Goal: Task Accomplishment & Management: Complete application form

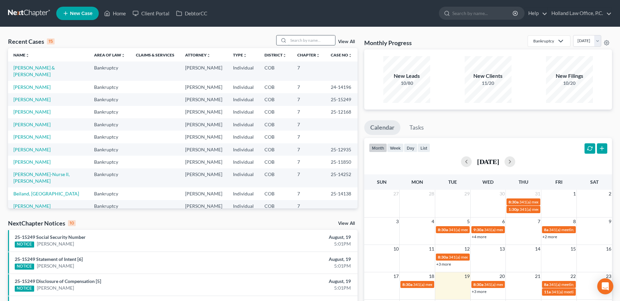
click at [289, 42] on input "search" at bounding box center [311, 40] width 47 height 10
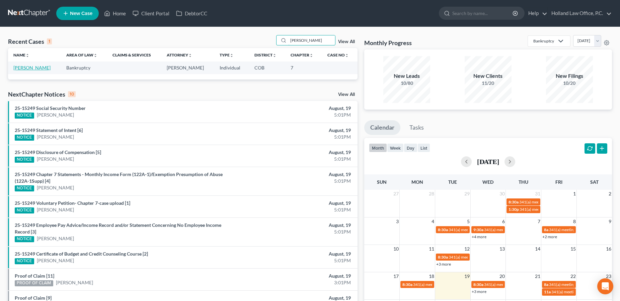
type input "[PERSON_NAME]"
click at [36, 70] on link "[PERSON_NAME]" at bounding box center [31, 68] width 37 height 6
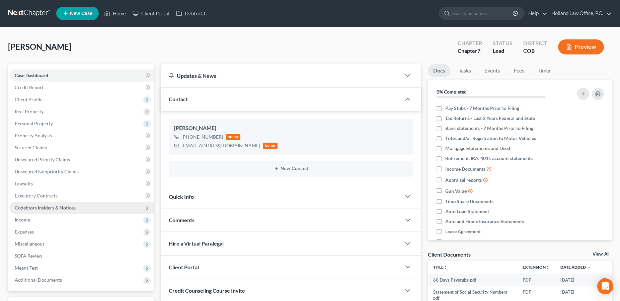
click at [46, 209] on span "Codebtors Insiders & Notices" at bounding box center [45, 208] width 61 height 6
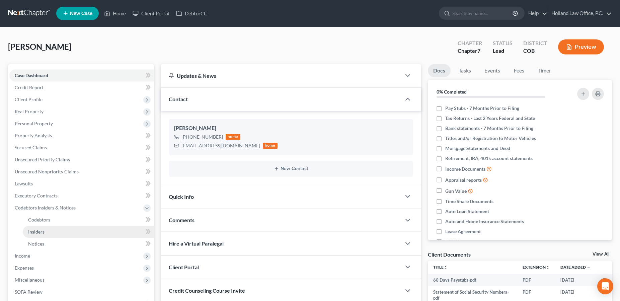
click at [50, 230] on link "Insiders" at bounding box center [88, 232] width 131 height 12
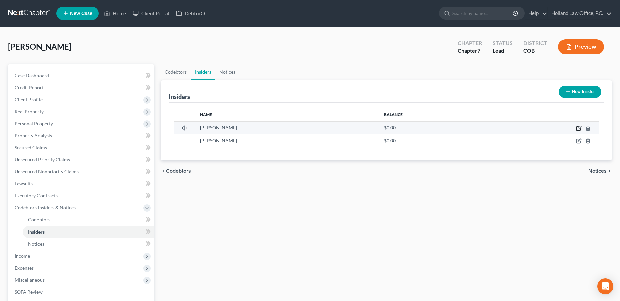
click at [578, 129] on icon "button" at bounding box center [578, 128] width 5 height 5
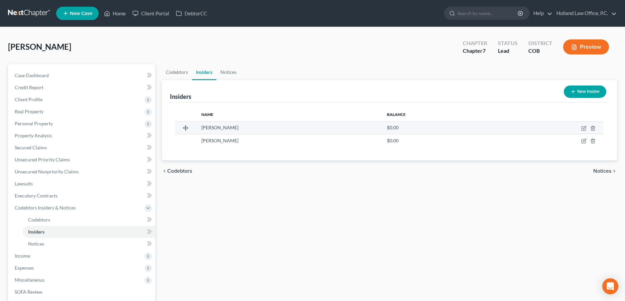
select select "5"
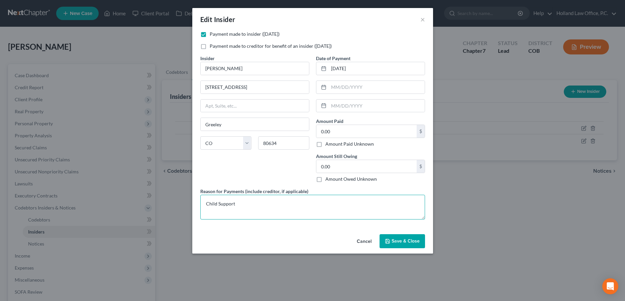
click at [248, 207] on textarea "Child Support" at bounding box center [312, 207] width 225 height 25
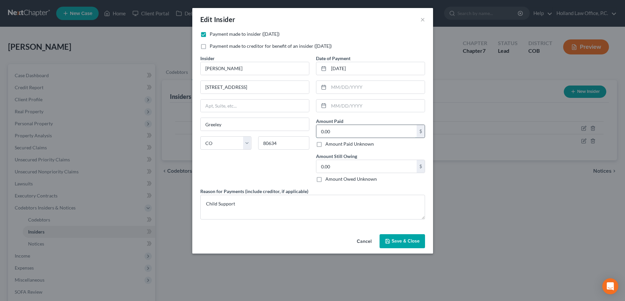
click at [335, 132] on input "0.00" at bounding box center [367, 131] width 100 height 13
type input "7,176.42"
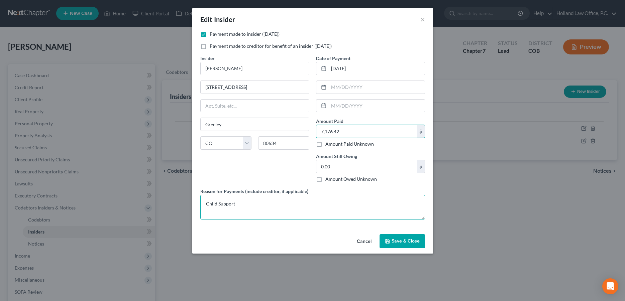
click at [259, 201] on textarea "Child Support" at bounding box center [312, 207] width 225 height 25
click at [272, 204] on textarea "Child Support paid through the [US_STATE] Child Support Registry" at bounding box center [312, 207] width 225 height 25
type textarea "Child Support paid through the [US_STATE] Child Support Registry"
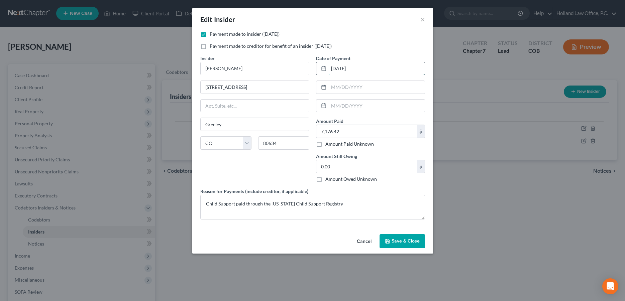
click at [344, 69] on input "[DATE]" at bounding box center [377, 68] width 96 height 13
click at [338, 72] on input "[DATE]" at bounding box center [377, 68] width 96 height 13
click at [392, 241] on span "Save & Close" at bounding box center [406, 242] width 28 height 6
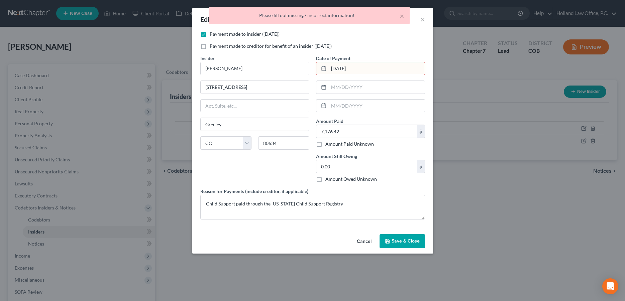
click at [371, 68] on input "[DATE]" at bounding box center [377, 68] width 96 height 13
drag, startPoint x: 371, startPoint y: 68, endPoint x: 320, endPoint y: 67, distance: 51.2
click at [329, 67] on input "[DATE]" at bounding box center [377, 68] width 96 height 13
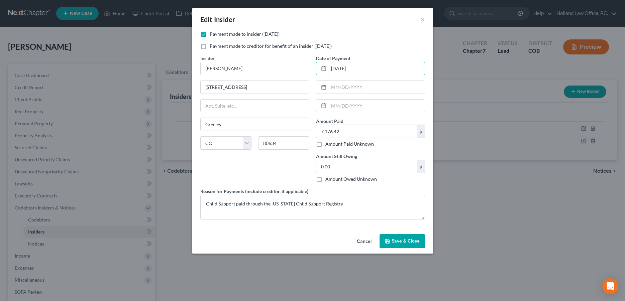
type input "[DATE]"
click at [416, 242] on span "Save & Close" at bounding box center [406, 242] width 28 height 6
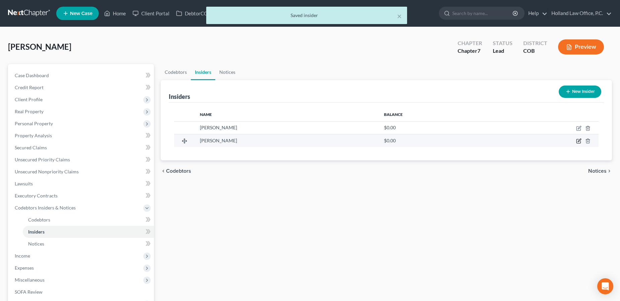
click at [579, 141] on icon "button" at bounding box center [578, 141] width 5 height 5
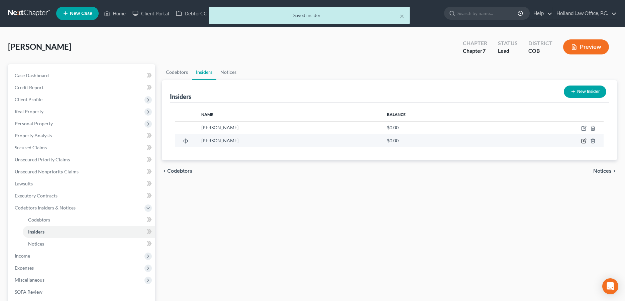
select select "5"
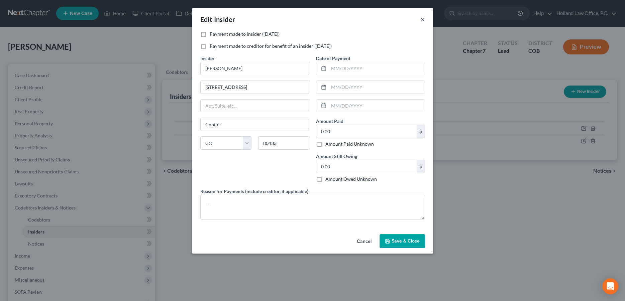
click at [422, 20] on button "×" at bounding box center [423, 19] width 5 height 8
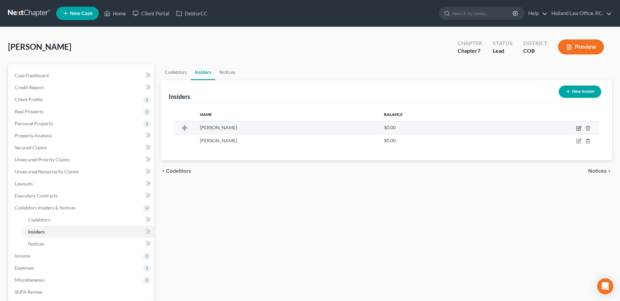
click at [577, 127] on icon "button" at bounding box center [578, 128] width 5 height 5
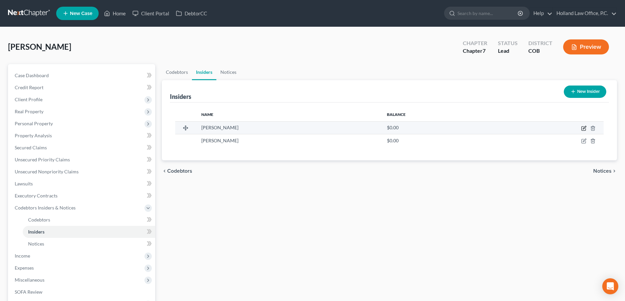
select select "5"
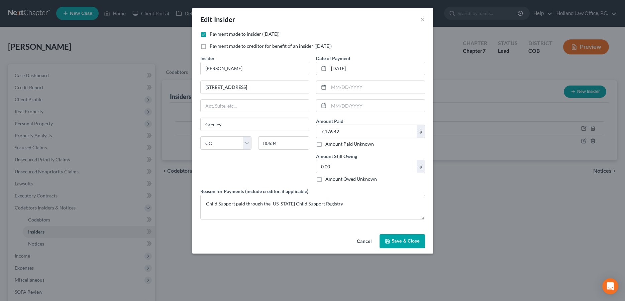
click at [408, 237] on button "Save & Close" at bounding box center [403, 242] width 46 height 14
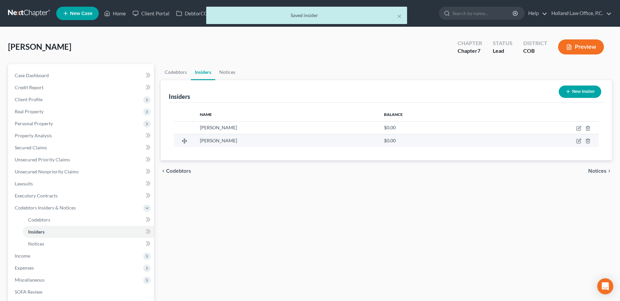
click at [574, 142] on td at bounding box center [545, 141] width 107 height 13
click at [579, 142] on icon "button" at bounding box center [578, 141] width 5 height 5
select select "5"
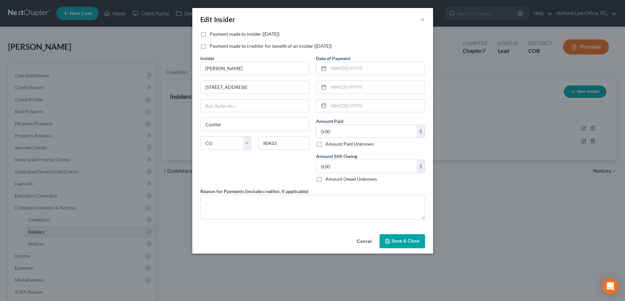
click at [210, 36] on label "Payment made to insider ([DATE])" at bounding box center [245, 34] width 70 height 7
click at [212, 35] on input "Payment made to insider ([DATE])" at bounding box center [214, 33] width 4 height 4
checkbox input "true"
click at [404, 242] on span "Save & Close" at bounding box center [406, 242] width 28 height 6
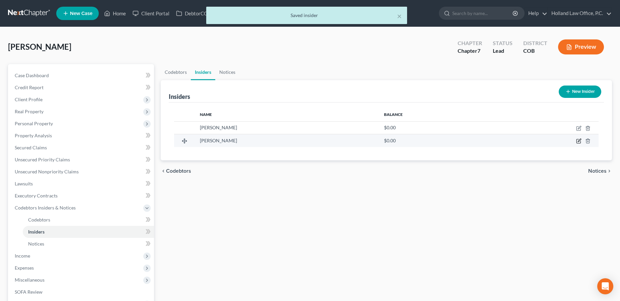
click at [579, 141] on icon "button" at bounding box center [579, 140] width 3 height 3
select select "5"
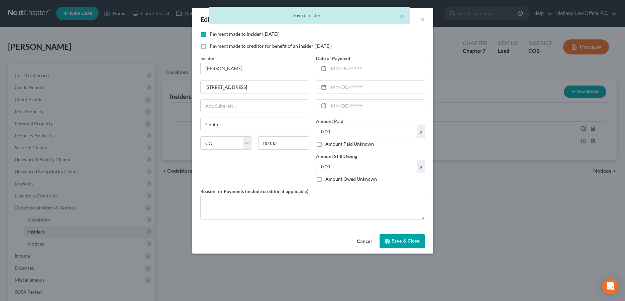
click at [424, 21] on div "× Saved insider" at bounding box center [309, 17] width 625 height 21
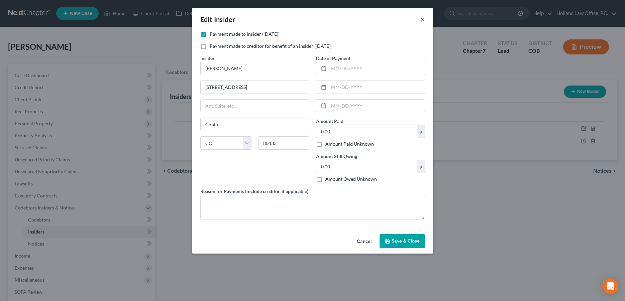
click at [424, 20] on button "×" at bounding box center [423, 19] width 5 height 8
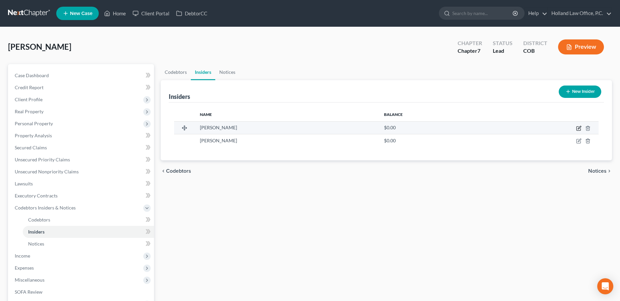
click at [577, 126] on icon "button" at bounding box center [578, 128] width 5 height 5
select select "5"
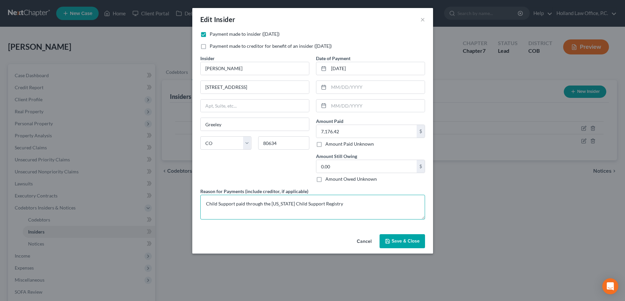
drag, startPoint x: 338, startPoint y: 204, endPoint x: 205, endPoint y: 203, distance: 132.5
click at [205, 203] on textarea "Child Support paid through the [US_STATE] Child Support Registry" at bounding box center [312, 207] width 225 height 25
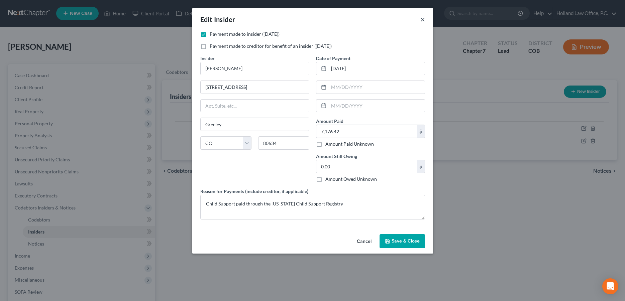
click at [424, 22] on button "×" at bounding box center [423, 19] width 5 height 8
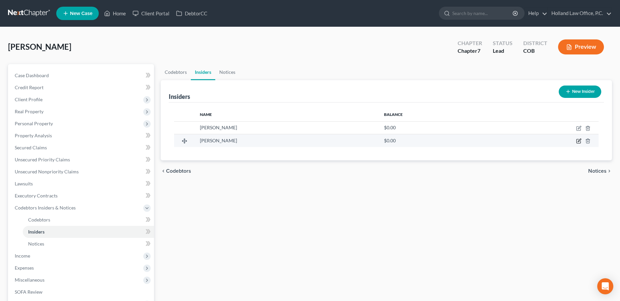
click at [579, 141] on icon "button" at bounding box center [578, 141] width 5 height 5
select select "5"
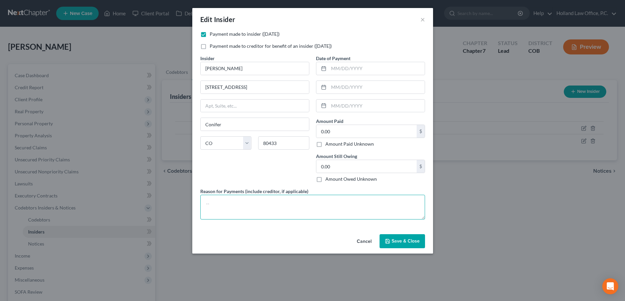
paste textarea "Child Support paid through the [US_STATE] Child Support Registry"
click at [206, 205] on textarea "Child Support paid through the [US_STATE] Child Support Registry" at bounding box center [312, 207] width 225 height 25
type textarea "Child Support paid through the [US_STATE] Child Support Registry"
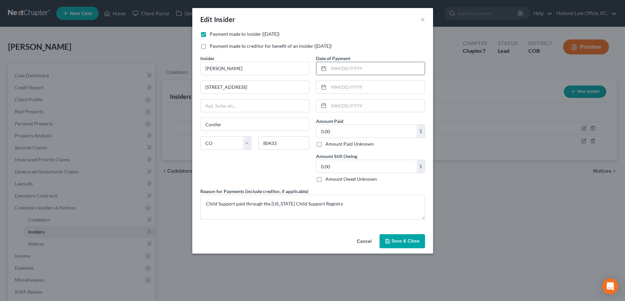
click at [346, 71] on input "text" at bounding box center [377, 68] width 96 height 13
type input "[DATE]"
click at [336, 132] on input "0.00" at bounding box center [367, 131] width 100 height 13
type input "5,568.72"
click at [384, 91] on input "text" at bounding box center [377, 87] width 96 height 13
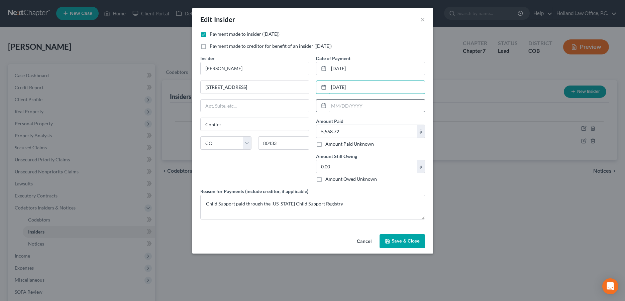
type input "[DATE]"
click at [373, 105] on input "text" at bounding box center [377, 106] width 96 height 13
type input "[DATE]"
click at [393, 242] on span "Save & Close" at bounding box center [406, 242] width 28 height 6
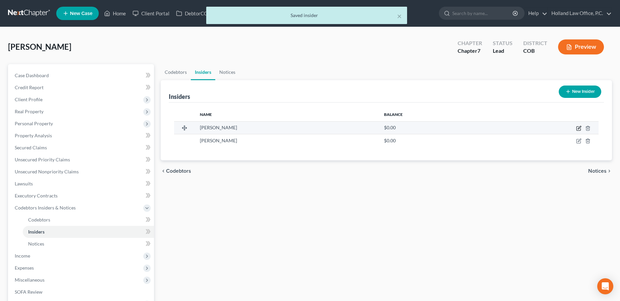
click at [579, 127] on icon "button" at bounding box center [578, 128] width 5 height 5
select select "5"
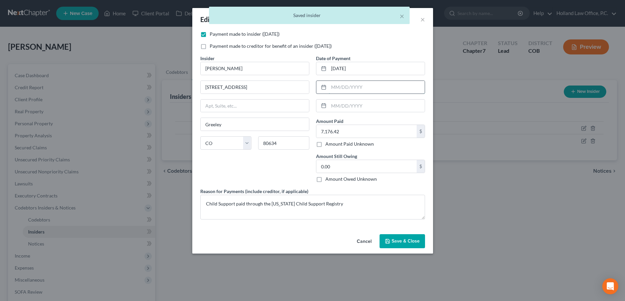
click at [371, 88] on input "text" at bounding box center [377, 87] width 96 height 13
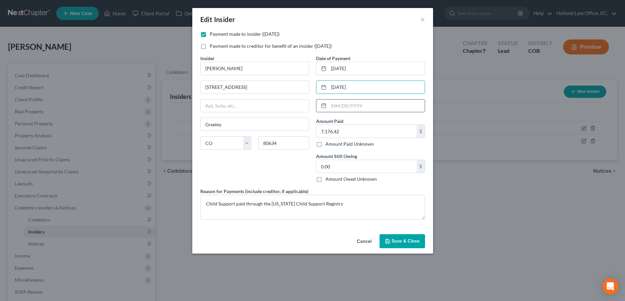
type input "[DATE]"
click at [366, 109] on input "text" at bounding box center [377, 106] width 96 height 13
type input "[DATE]"
click at [395, 240] on span "Save & Close" at bounding box center [406, 242] width 28 height 6
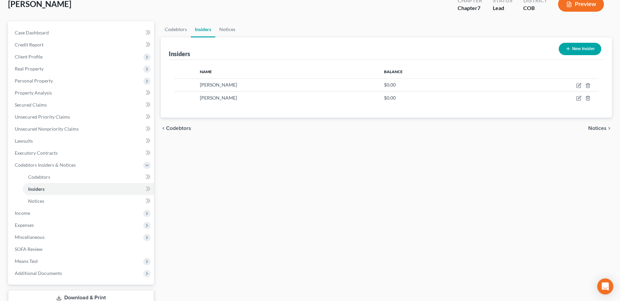
scroll to position [90, 0]
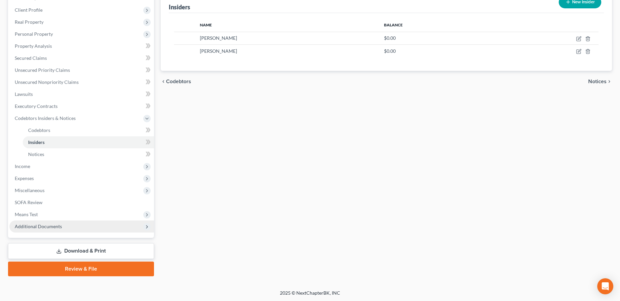
click at [53, 225] on span "Additional Documents" at bounding box center [38, 227] width 47 height 6
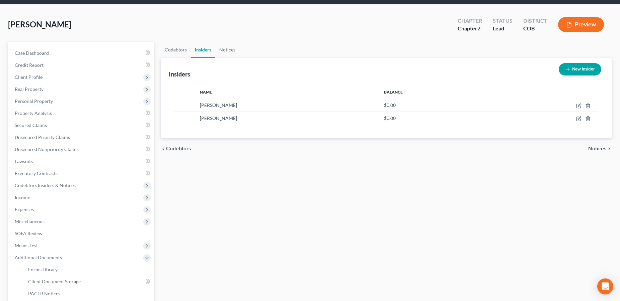
scroll to position [0, 0]
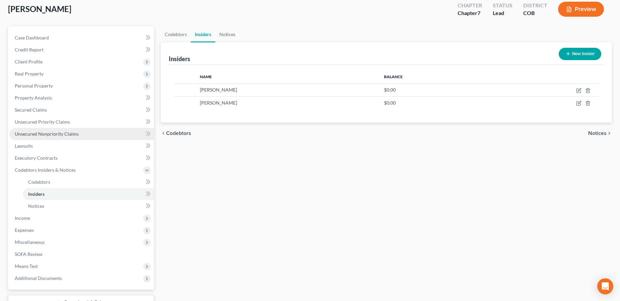
scroll to position [90, 0]
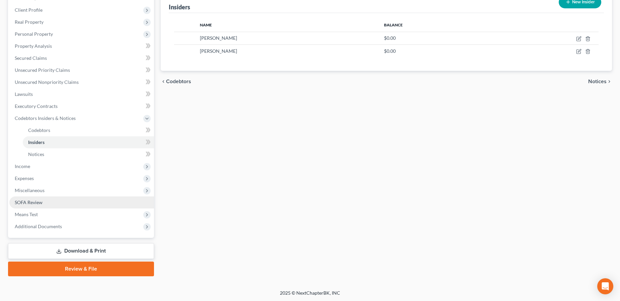
drag, startPoint x: 48, startPoint y: 199, endPoint x: 70, endPoint y: 201, distance: 22.8
click at [47, 199] on link "SOFA Review" at bounding box center [81, 203] width 145 height 12
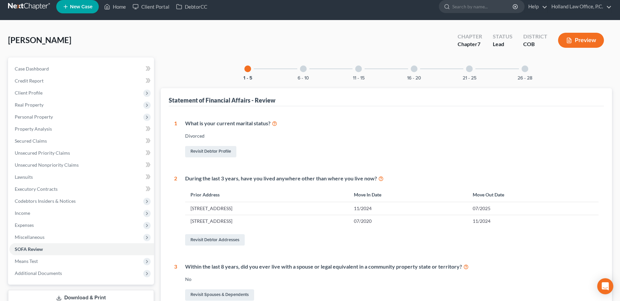
scroll to position [4, 0]
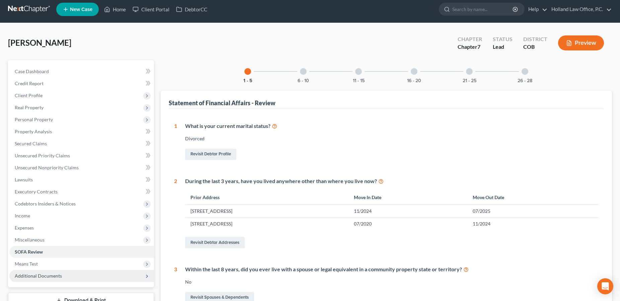
click at [58, 278] on span "Additional Documents" at bounding box center [38, 276] width 47 height 6
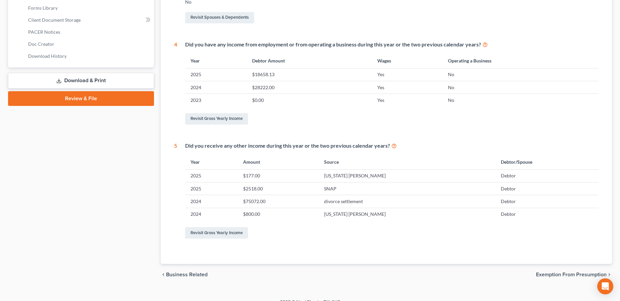
scroll to position [294, 0]
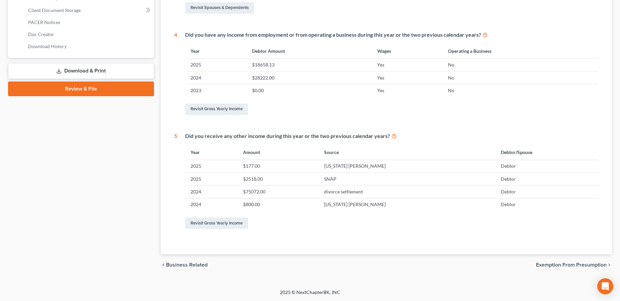
click at [87, 70] on link "Download & Print" at bounding box center [81, 71] width 146 height 16
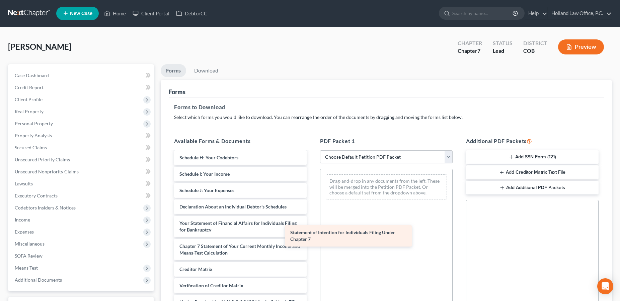
scroll to position [172, 0]
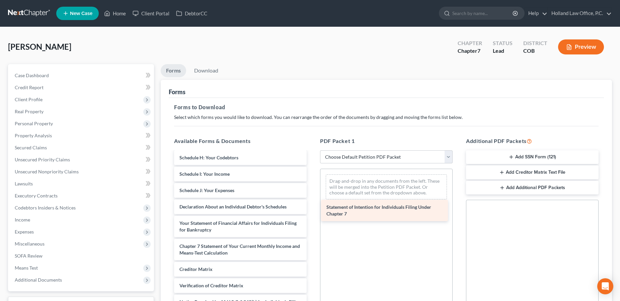
drag, startPoint x: 235, startPoint y: 244, endPoint x: 382, endPoint y: 213, distance: 150.0
click at [312, 213] on div "Statement of Intention for Individuals Filing Under Chapter 7 60 Days Paystubs-…" at bounding box center [240, 156] width 143 height 353
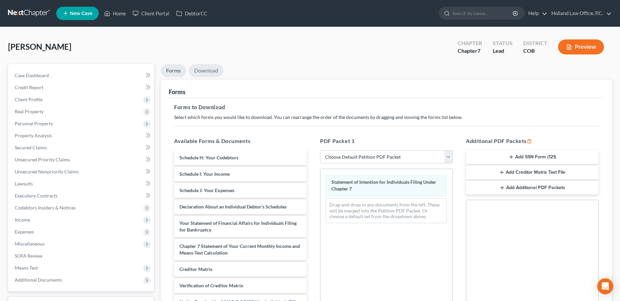
click at [208, 68] on link "Download" at bounding box center [206, 70] width 35 height 13
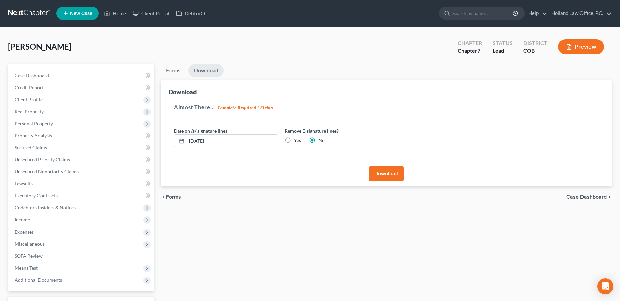
click at [376, 174] on button "Download" at bounding box center [386, 174] width 35 height 15
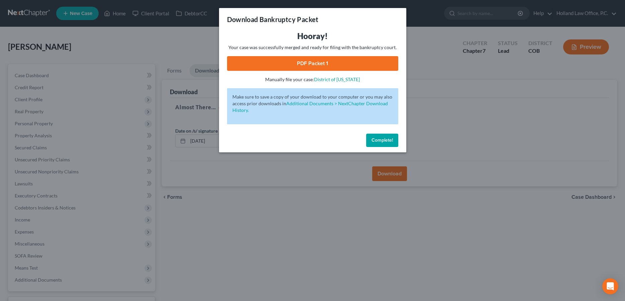
click at [315, 61] on link "PDF Packet 1" at bounding box center [312, 63] width 171 height 15
click at [316, 65] on link "PDF Packet 1" at bounding box center [312, 63] width 171 height 15
click at [301, 63] on link "PDF Packet 1" at bounding box center [312, 63] width 171 height 15
drag, startPoint x: 392, startPoint y: 200, endPoint x: 328, endPoint y: 201, distance: 64.2
click at [393, 200] on div "Download Bankruptcy Packet Hooray! Your case was successfully merged and ready …" at bounding box center [312, 150] width 625 height 301
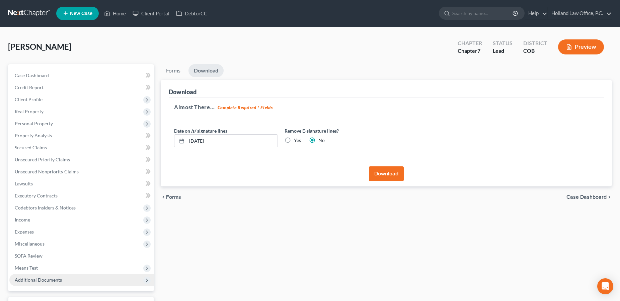
click at [65, 276] on span "Additional Documents" at bounding box center [81, 280] width 145 height 12
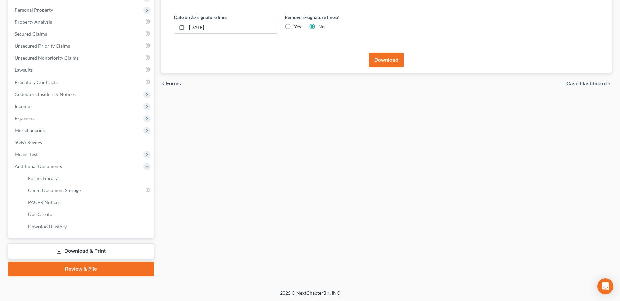
click at [75, 250] on link "Download & Print" at bounding box center [81, 252] width 146 height 16
drag, startPoint x: 102, startPoint y: 246, endPoint x: 112, endPoint y: 237, distance: 13.3
click at [102, 246] on link "Download & Print" at bounding box center [81, 252] width 146 height 16
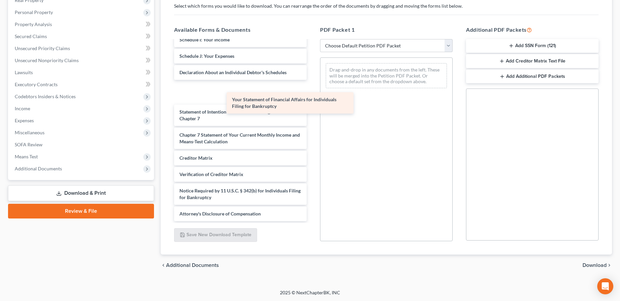
scroll to position [172, 0]
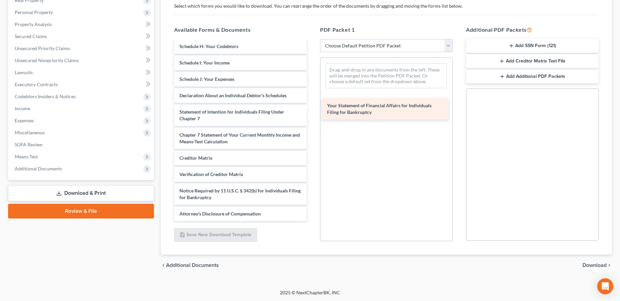
drag, startPoint x: 246, startPoint y: 92, endPoint x: 403, endPoint y: 109, distance: 158.2
click at [312, 109] on div "Your Statement of Financial Affairs for Individuals Filing for Bankruptcy 60 Da…" at bounding box center [240, 45] width 143 height 353
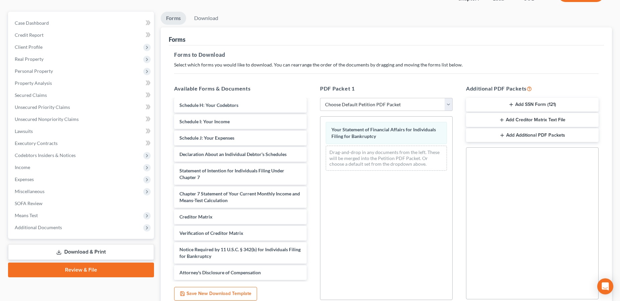
scroll to position [0, 0]
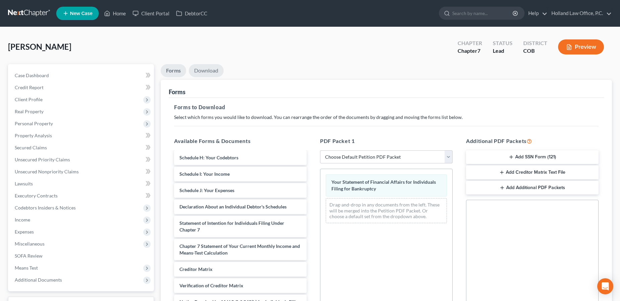
click at [203, 69] on link "Download" at bounding box center [206, 70] width 35 height 13
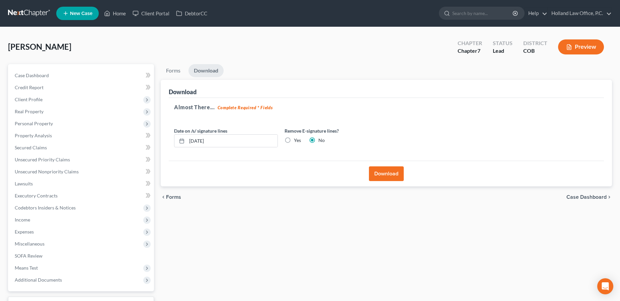
click at [381, 171] on button "Download" at bounding box center [386, 174] width 35 height 15
click at [389, 174] on button "Download" at bounding box center [386, 174] width 35 height 15
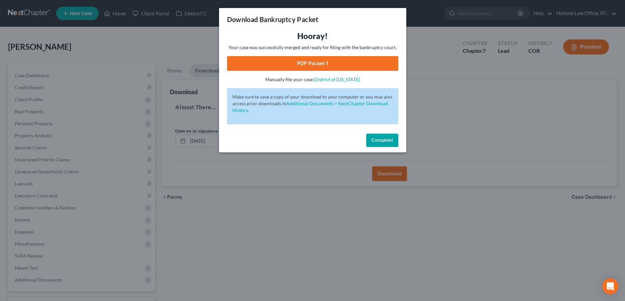
click at [325, 62] on link "PDF Packet 1" at bounding box center [312, 63] width 171 height 15
click at [338, 81] on link "District of Colorado" at bounding box center [337, 80] width 46 height 6
click at [451, 114] on div "Download Bankruptcy Packet Hooray! Your case was successfully merged and ready …" at bounding box center [312, 150] width 625 height 301
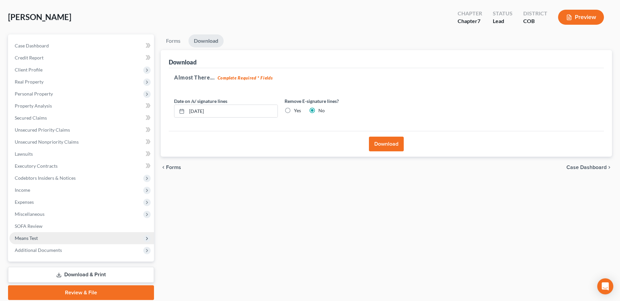
scroll to position [54, 0]
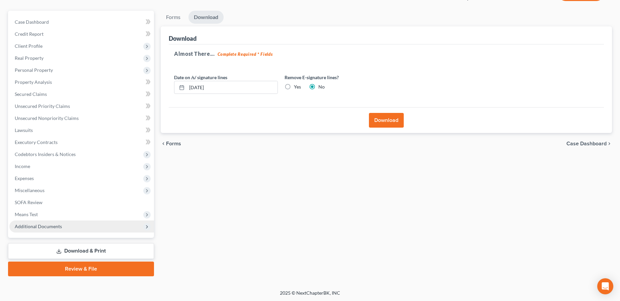
click at [45, 229] on span "Additional Documents" at bounding box center [38, 227] width 47 height 6
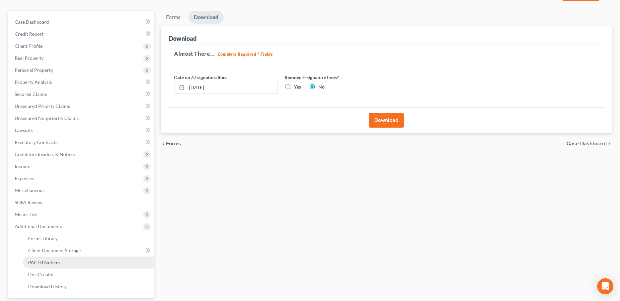
click at [50, 262] on span "PACER Notices" at bounding box center [44, 263] width 32 height 6
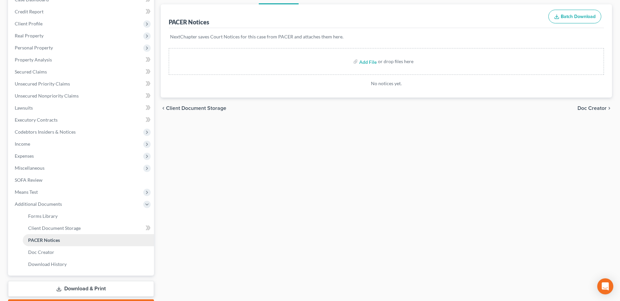
scroll to position [114, 0]
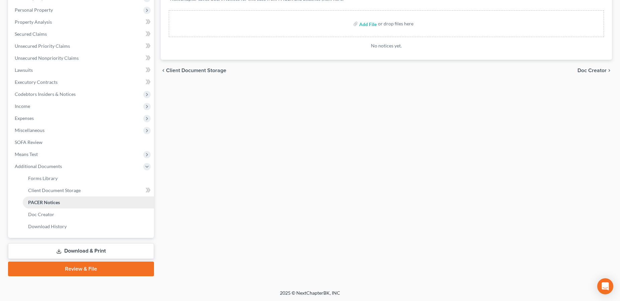
click at [80, 202] on link "PACER Notices" at bounding box center [88, 203] width 131 height 12
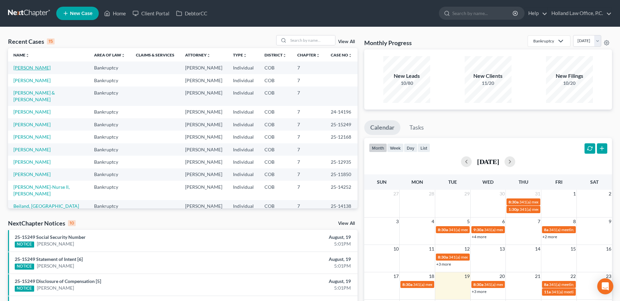
click at [22, 66] on link "[PERSON_NAME]" at bounding box center [31, 68] width 37 height 6
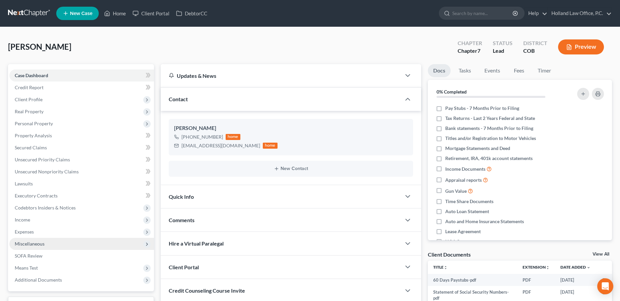
click at [41, 245] on span "Miscellaneous" at bounding box center [30, 244] width 30 height 6
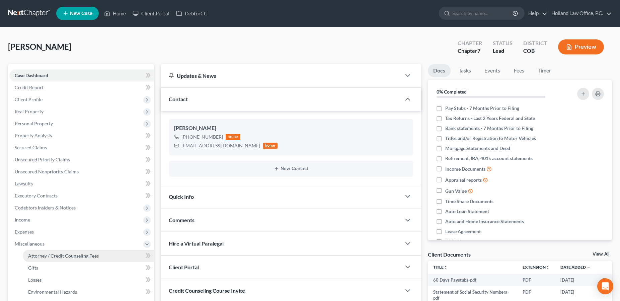
click at [85, 258] on span "Attorney / Credit Counseling Fees" at bounding box center [63, 256] width 71 height 6
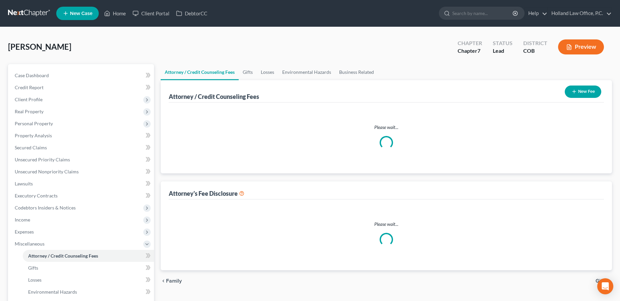
select select "0"
